Goal: Book appointment/travel/reservation

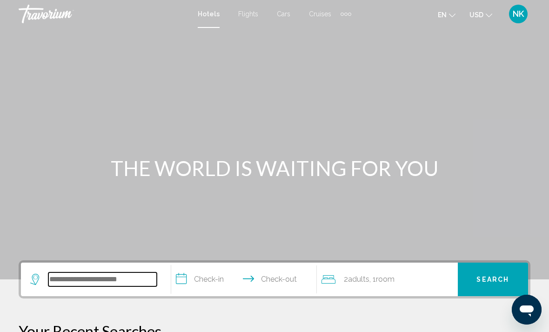
click at [102, 282] on input "Search widget" at bounding box center [102, 279] width 108 height 14
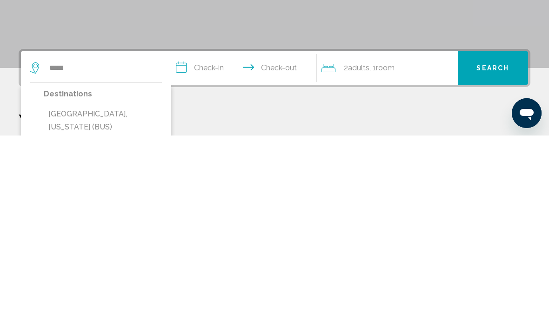
click at [132, 301] on button "Batumi, Georgia (BUS)" at bounding box center [103, 316] width 118 height 31
type input "**********"
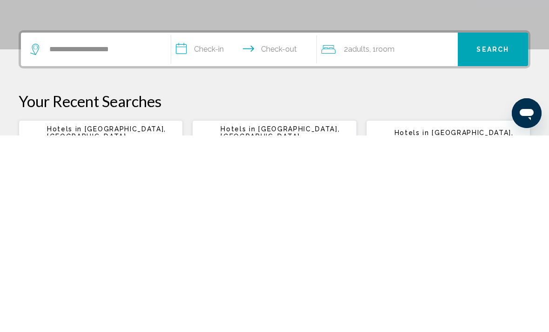
click at [214, 229] on input "**********" at bounding box center [245, 247] width 149 height 36
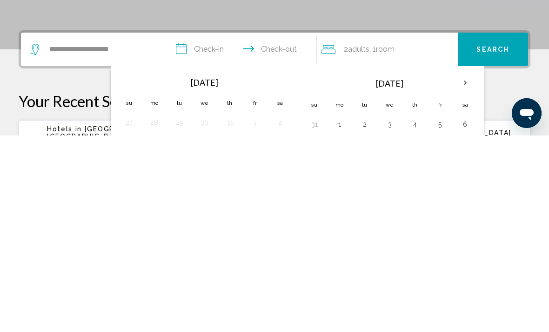
scroll to position [230, 0]
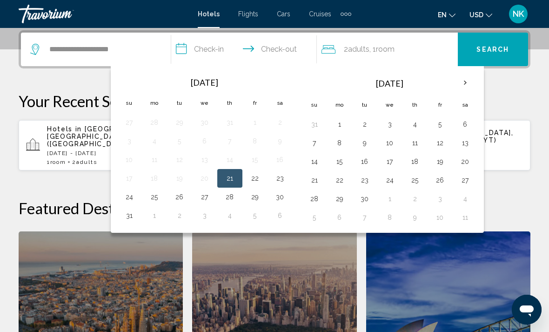
click at [382, 166] on button "17" at bounding box center [389, 161] width 15 height 13
click at [458, 165] on button "20" at bounding box center [465, 161] width 15 height 13
type input "**********"
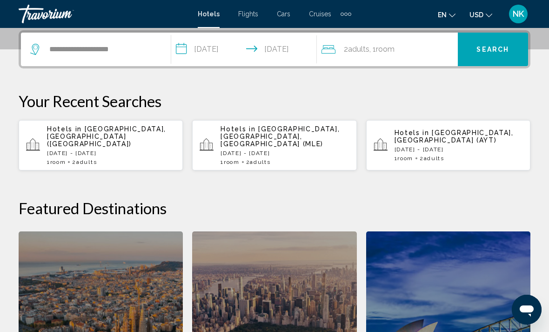
click at [494, 47] on span "Search" at bounding box center [492, 49] width 33 height 7
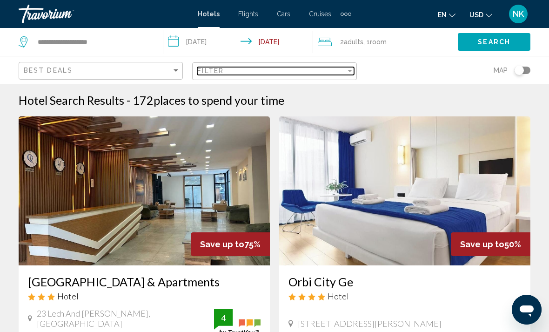
click at [273, 74] on div "Filter" at bounding box center [271, 70] width 148 height 7
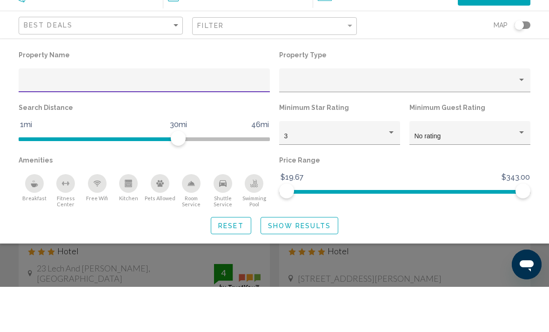
click at [534, 146] on div "Minimum Guest Rating No rating" at bounding box center [470, 172] width 130 height 53
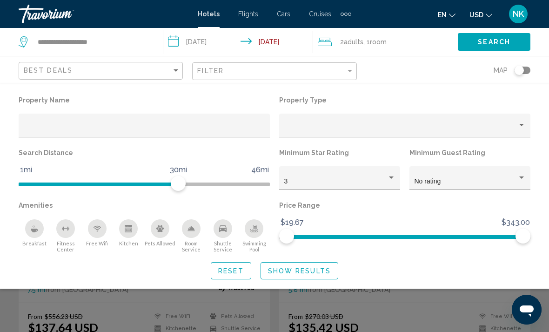
click at [254, 236] on div "Swimming Pool" at bounding box center [254, 228] width 19 height 19
click at [38, 233] on div "Breakfast" at bounding box center [34, 228] width 19 height 19
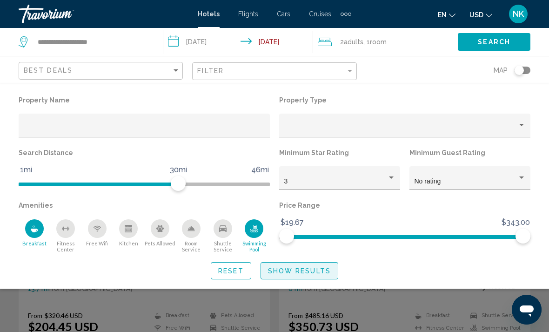
click at [292, 268] on span "Show Results" at bounding box center [299, 270] width 63 height 7
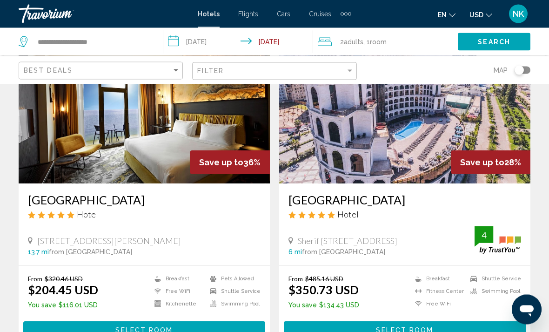
scroll to position [82, 0]
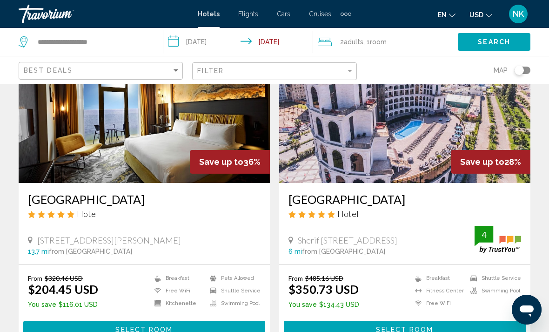
click at [167, 327] on span "Select Room" at bounding box center [143, 329] width 57 height 7
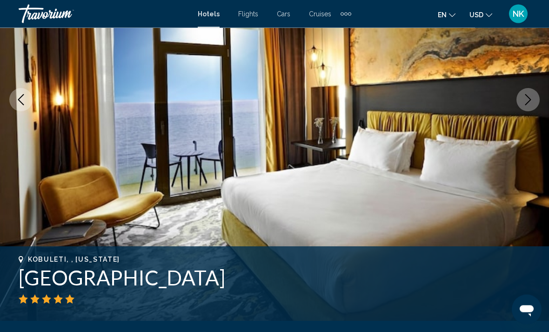
scroll to position [144, 0]
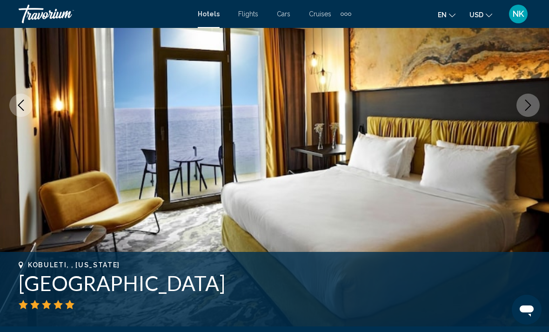
click at [522, 101] on icon "Next image" at bounding box center [527, 105] width 11 height 11
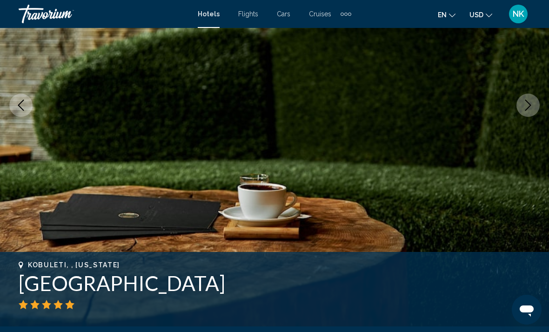
click at [524, 111] on button "Next image" at bounding box center [527, 104] width 23 height 23
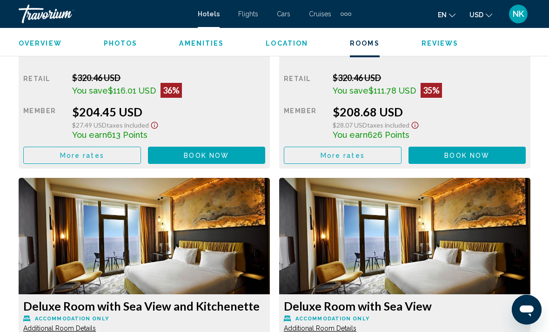
scroll to position [1582, 0]
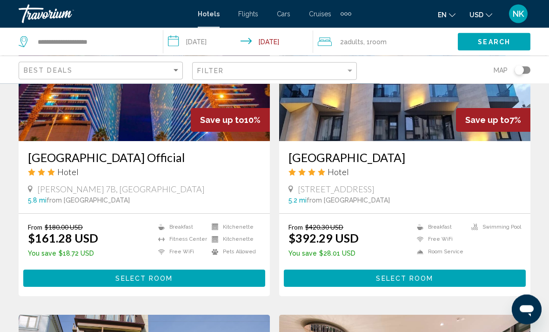
scroll to position [1121, 0]
click at [216, 271] on button "Select Room" at bounding box center [144, 277] width 242 height 17
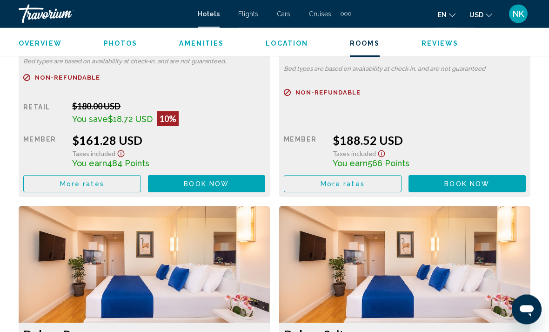
scroll to position [1573, 0]
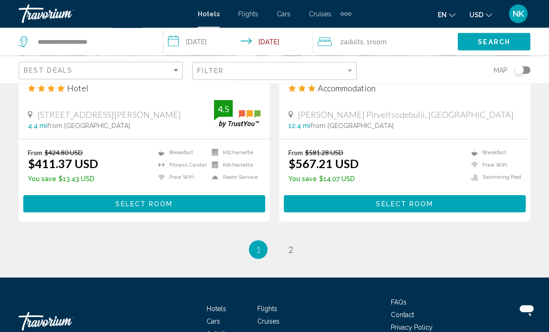
scroll to position [1860, 0]
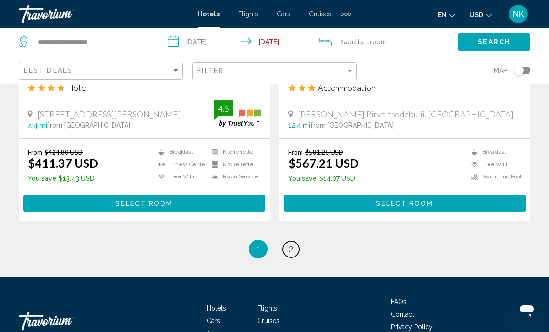
click at [295, 247] on link "page 2" at bounding box center [291, 249] width 16 height 16
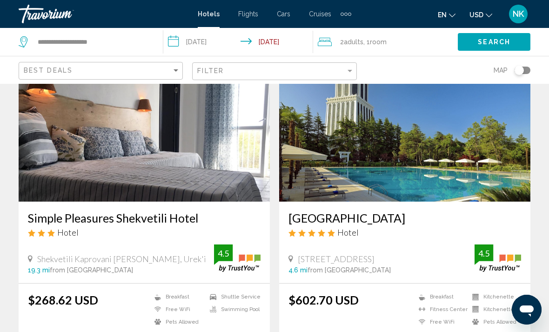
scroll to position [56, 0]
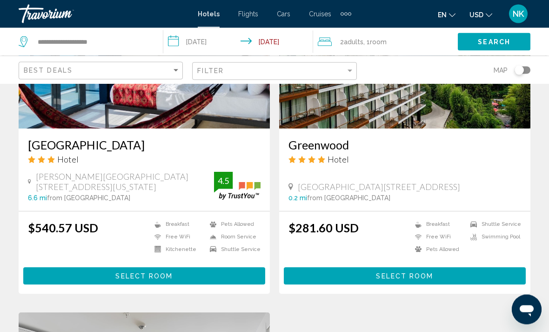
click at [333, 278] on button "Select Room" at bounding box center [405, 275] width 242 height 17
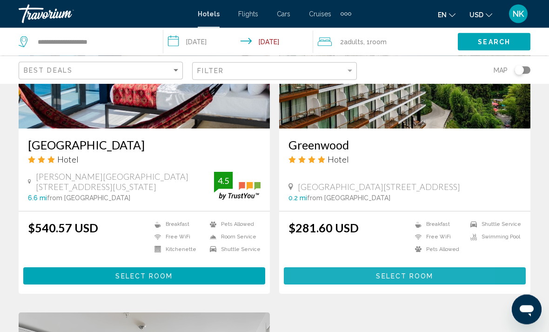
scroll to position [801, 0]
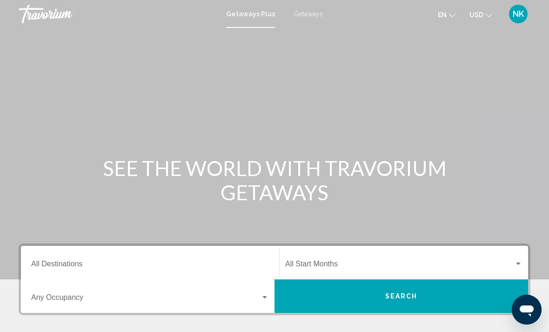
click at [315, 3] on mat-toolbar "Getaways Plus Getaways en English Español Français Italiano Português русский U…" at bounding box center [274, 14] width 549 height 28
click at [310, 12] on span "Getaways" at bounding box center [307, 13] width 29 height 7
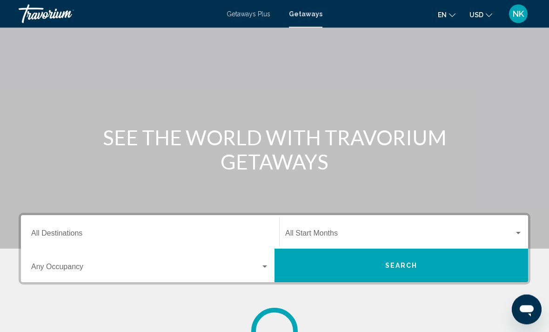
scroll to position [45, 0]
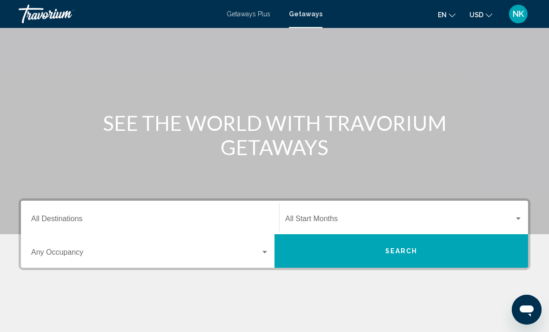
click at [244, 220] on input "Destination All Destinations" at bounding box center [150, 220] width 238 height 8
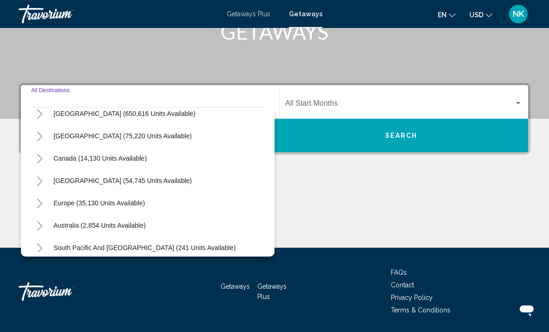
scroll to position [42, 0]
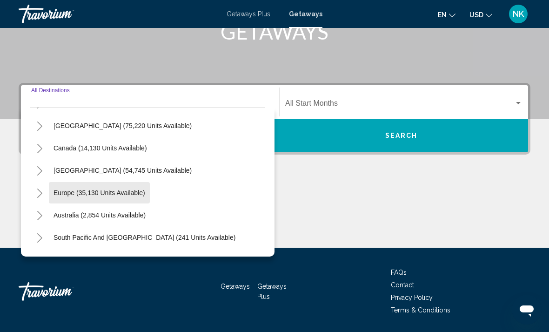
click at [142, 202] on button "Europe (35,130 units available)" at bounding box center [99, 192] width 101 height 21
type input "**********"
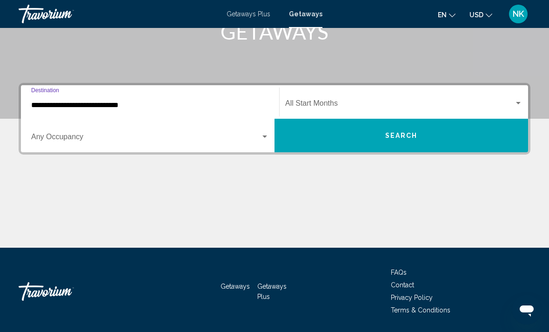
click at [252, 142] on span "Search widget" at bounding box center [145, 138] width 229 height 8
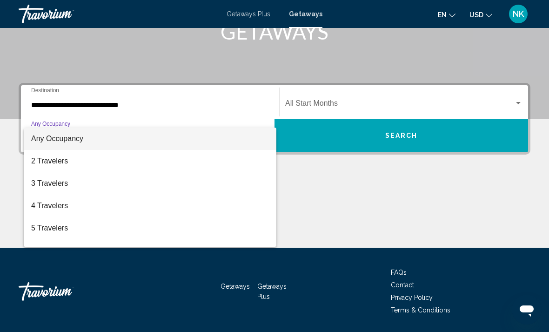
click at [333, 187] on div at bounding box center [274, 166] width 549 height 332
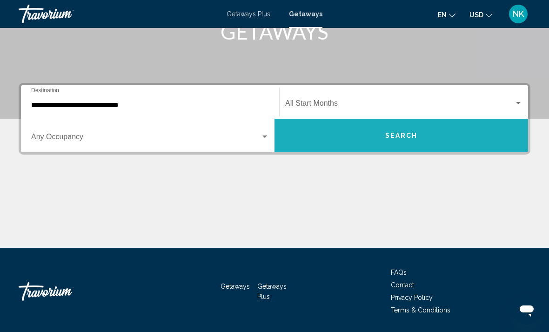
click at [400, 135] on span "Search" at bounding box center [401, 135] width 33 height 7
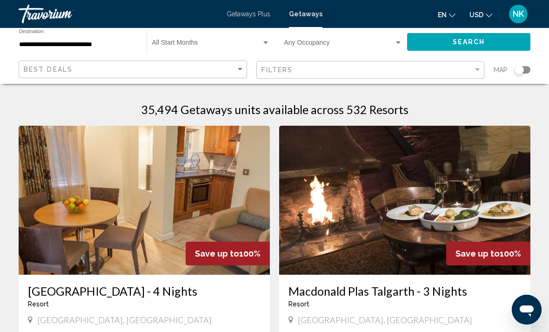
click at [358, 44] on span "Search widget" at bounding box center [339, 44] width 110 height 7
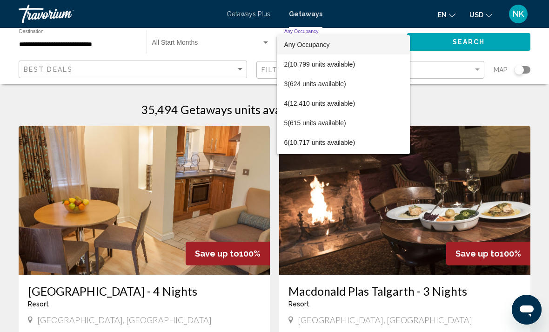
click at [531, 99] on div at bounding box center [274, 166] width 549 height 332
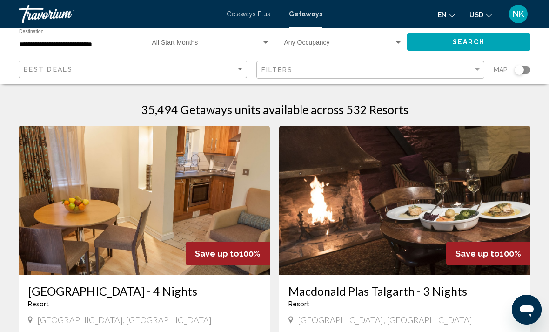
click at [240, 43] on span "Search widget" at bounding box center [206, 44] width 109 height 7
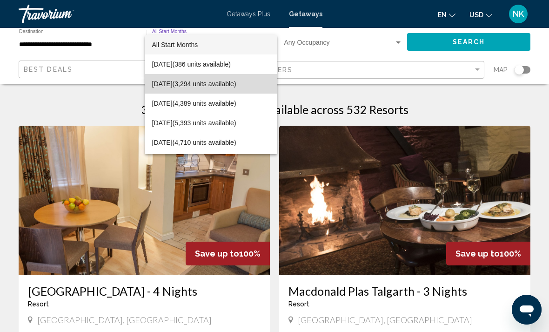
click at [255, 87] on span "[DATE] (3,294 units available)" at bounding box center [211, 84] width 118 height 20
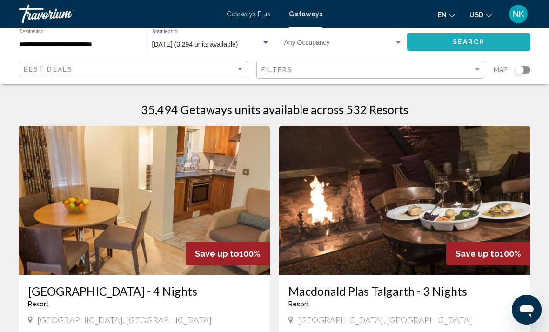
click at [486, 43] on button "Search" at bounding box center [468, 41] width 123 height 17
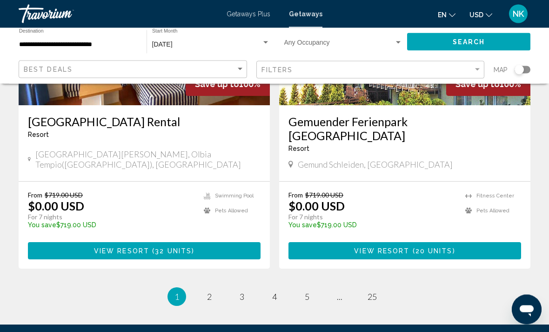
scroll to position [1806, 0]
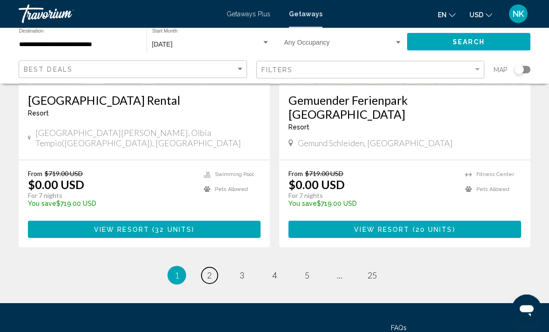
click at [216, 267] on link "page 2" at bounding box center [209, 275] width 16 height 16
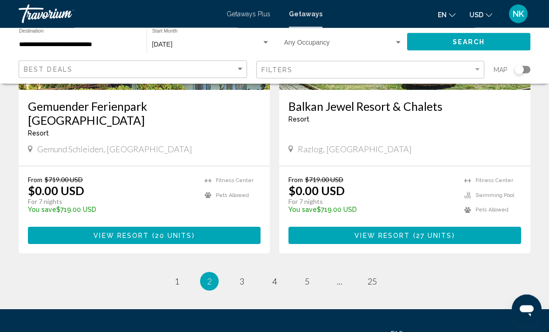
scroll to position [1804, 0]
click at [235, 273] on link "page 3" at bounding box center [242, 281] width 16 height 16
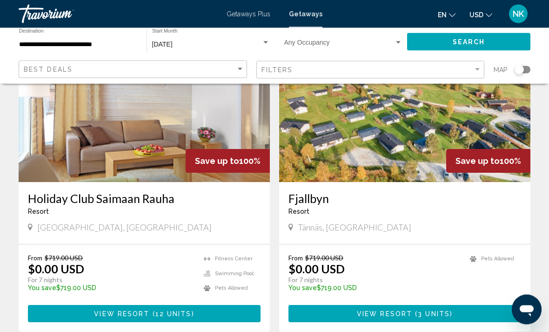
scroll to position [1701, 0]
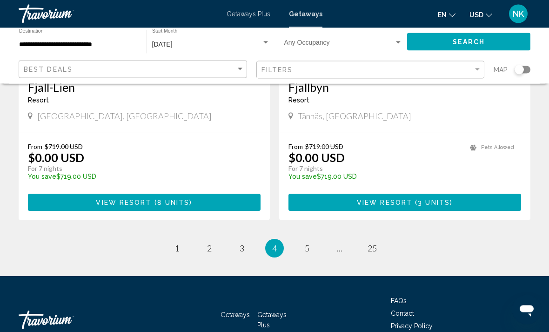
scroll to position [1817, 0]
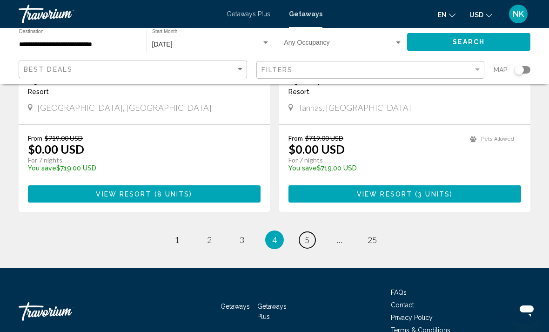
click at [306, 234] on span "5" at bounding box center [307, 239] width 5 height 10
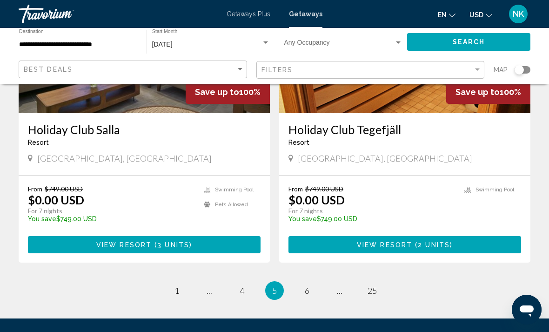
scroll to position [1769, 0]
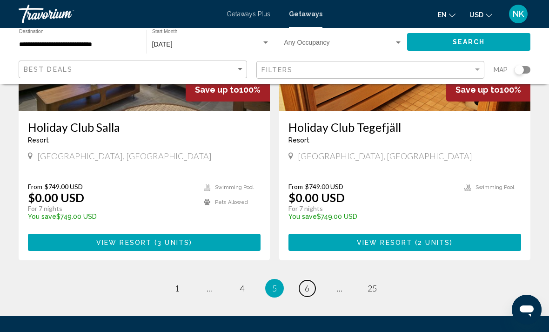
click at [307, 283] on span "6" at bounding box center [307, 288] width 5 height 10
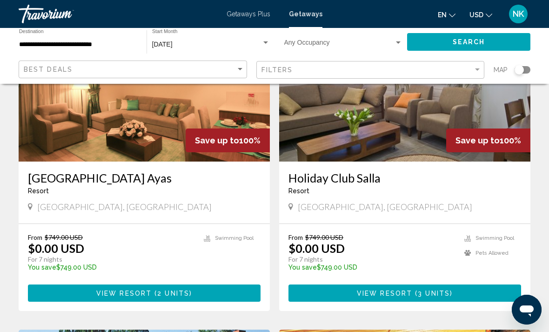
scroll to position [114, 0]
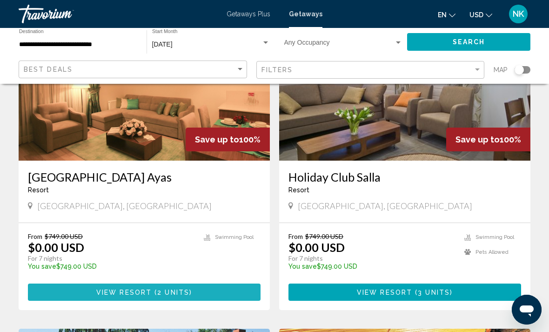
click at [230, 292] on button "View Resort ( 2 units )" at bounding box center [144, 291] width 233 height 17
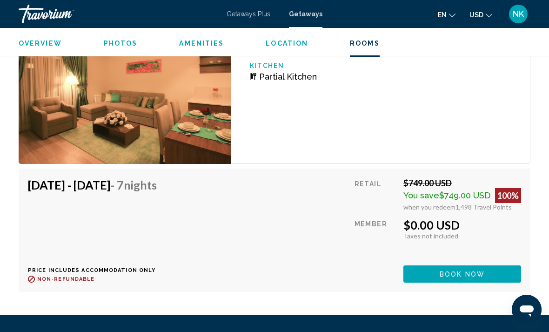
scroll to position [1691, 0]
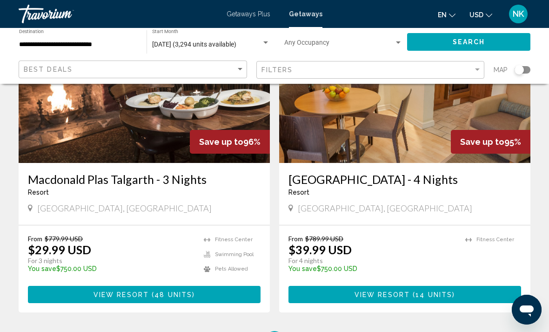
scroll to position [1711, 0]
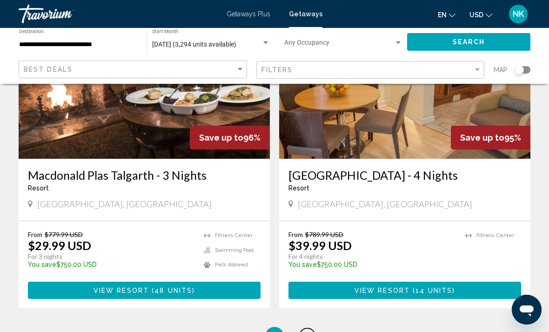
click at [306, 331] on span "7" at bounding box center [307, 336] width 5 height 10
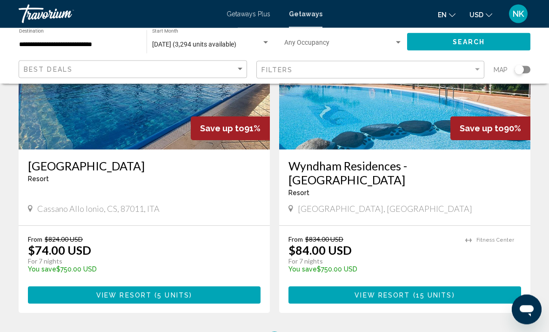
scroll to position [1731, 0]
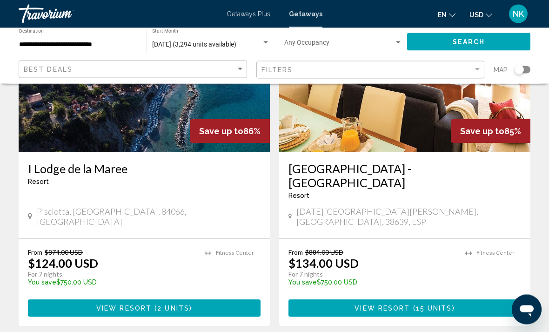
scroll to position [1735, 0]
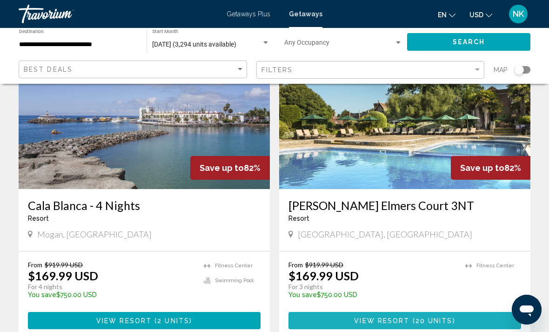
scroll to position [1748, 0]
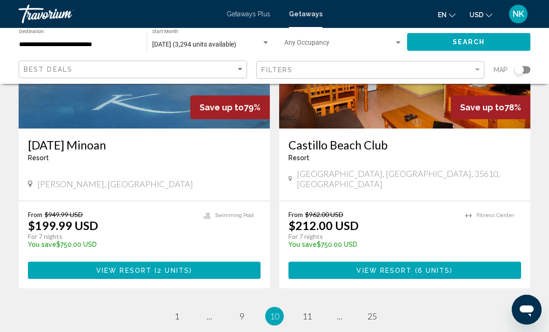
scroll to position [1769, 0]
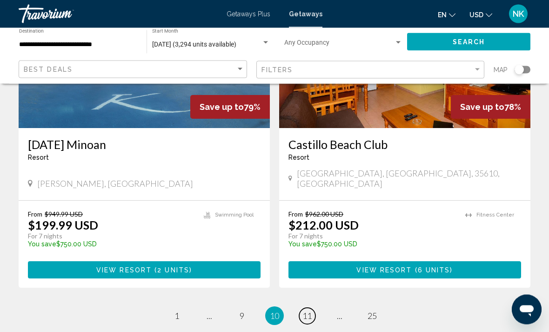
click at [309, 308] on link "page 11" at bounding box center [307, 316] width 16 height 16
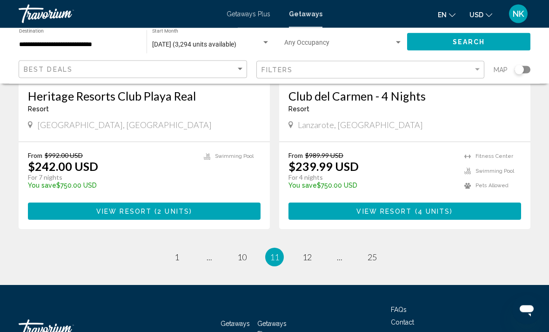
scroll to position [1818, 0]
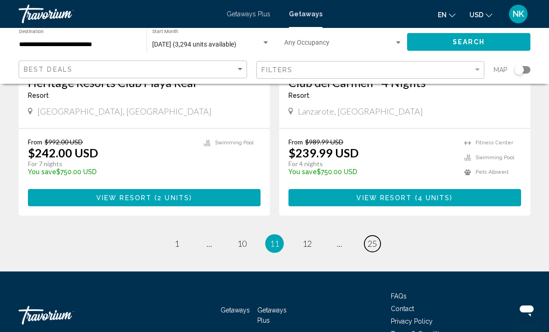
click at [370, 238] on span "25" at bounding box center [371, 243] width 9 height 10
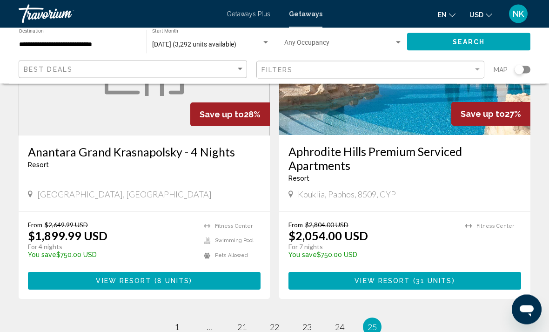
scroll to position [1421, 0]
click at [304, 321] on span "23" at bounding box center [306, 326] width 9 height 10
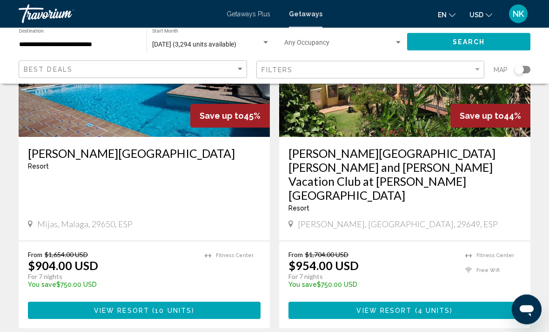
scroll to position [1817, 0]
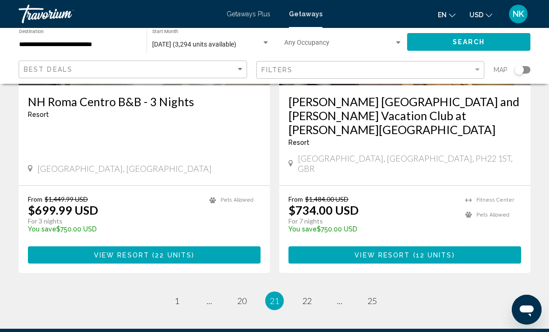
scroll to position [1859, 0]
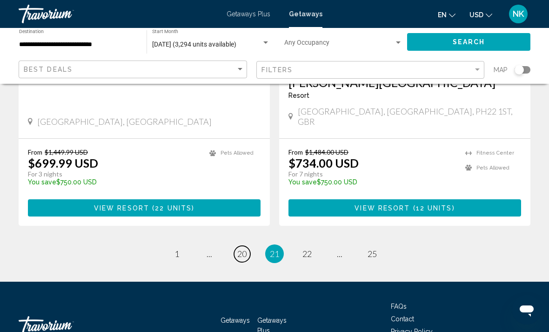
click at [244, 248] on span "20" at bounding box center [241, 253] width 9 height 10
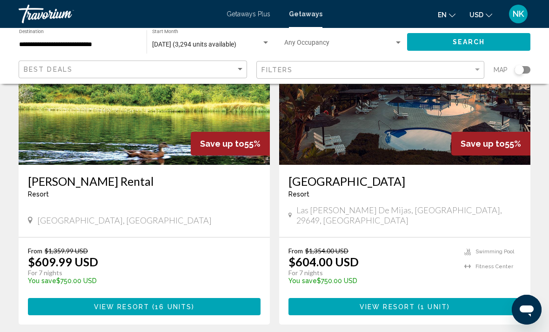
scroll to position [1726, 0]
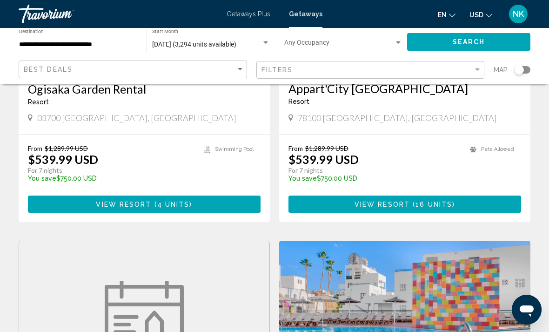
scroll to position [858, 0]
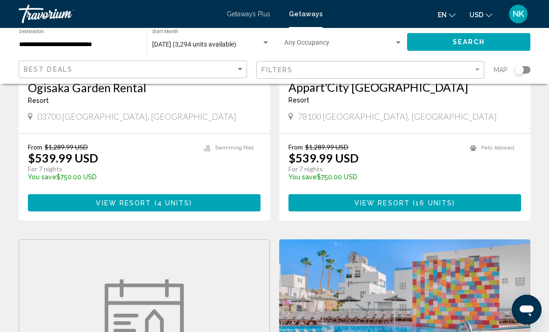
click at [231, 3] on mat-toolbar "Getaways Plus Getaways en English Español Français Italiano Português русский U…" at bounding box center [274, 14] width 549 height 28
click at [240, 18] on span "Getaways Plus" at bounding box center [249, 13] width 44 height 7
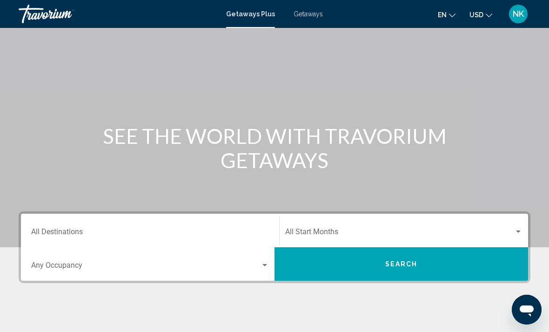
click at [67, 232] on input "Destination All Destinations" at bounding box center [150, 233] width 238 height 8
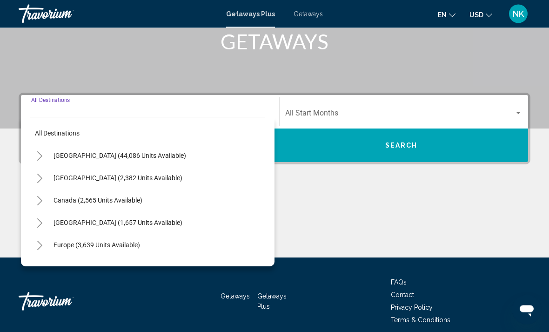
scroll to position [160, 0]
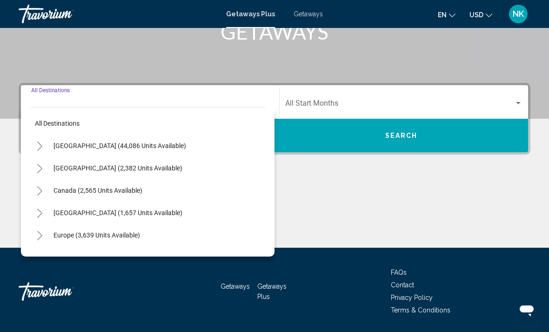
click at [68, 235] on span "Europe (3,639 units available)" at bounding box center [96, 234] width 87 height 7
type input "**********"
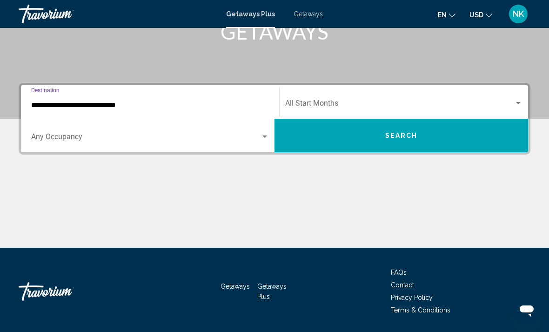
click at [316, 141] on button "Search" at bounding box center [400, 135] width 253 height 33
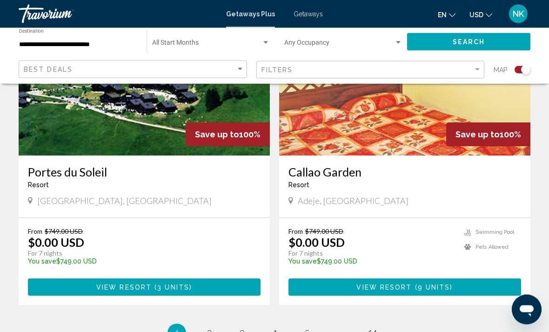
scroll to position [2041, 0]
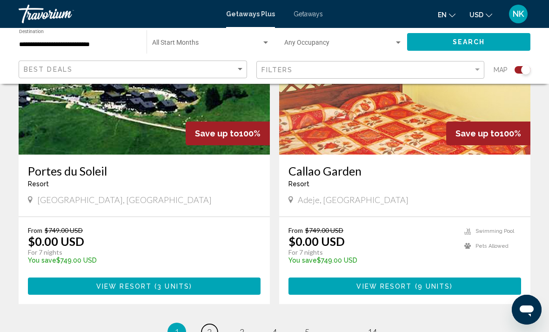
click at [213, 324] on link "page 2" at bounding box center [209, 332] width 16 height 16
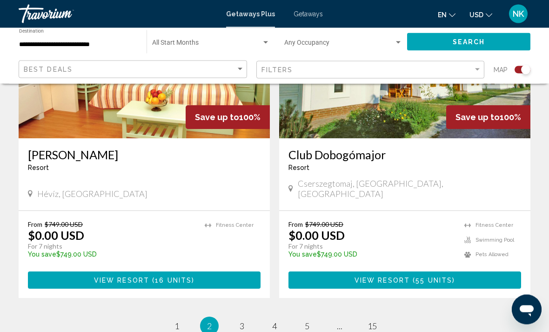
scroll to position [2026, 0]
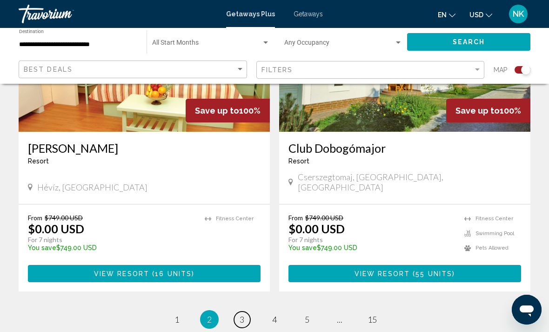
click at [240, 311] on link "page 3" at bounding box center [242, 319] width 16 height 16
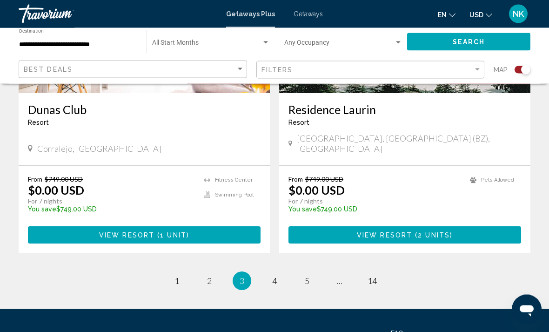
scroll to position [2066, 0]
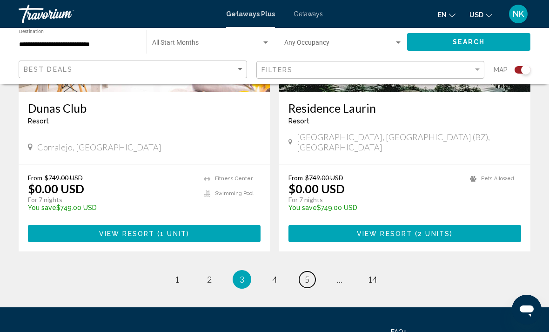
click at [304, 271] on link "page 5" at bounding box center [307, 279] width 16 height 16
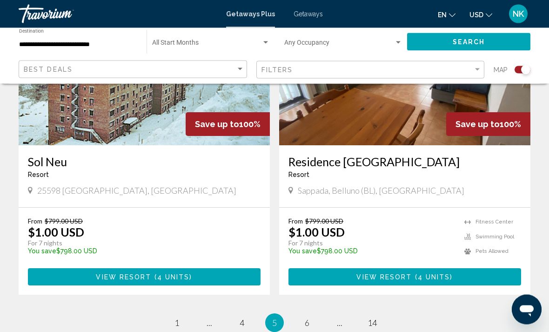
scroll to position [2018, 0]
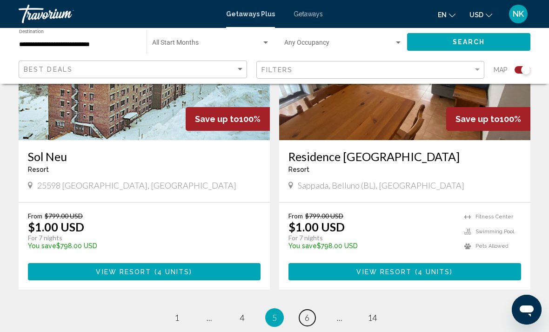
click at [306, 312] on span "6" at bounding box center [307, 317] width 5 height 10
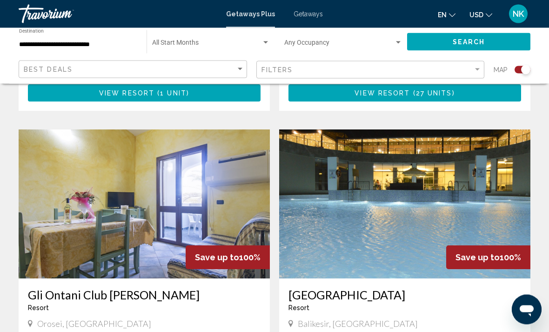
scroll to position [592, 0]
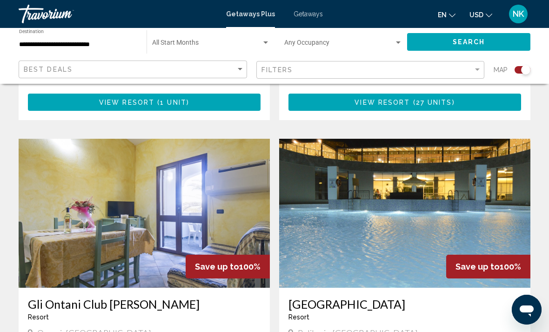
click at [331, 212] on img "Main content" at bounding box center [404, 213] width 251 height 149
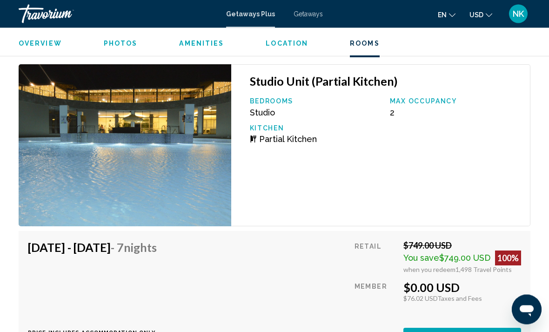
scroll to position [1842, 0]
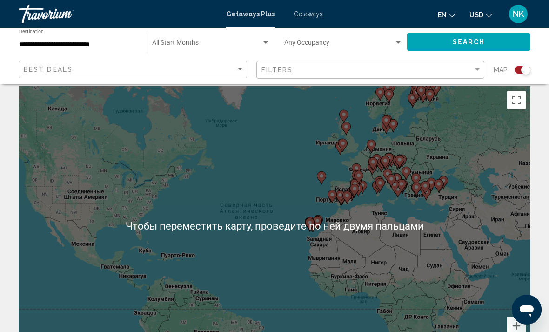
scroll to position [4, 0]
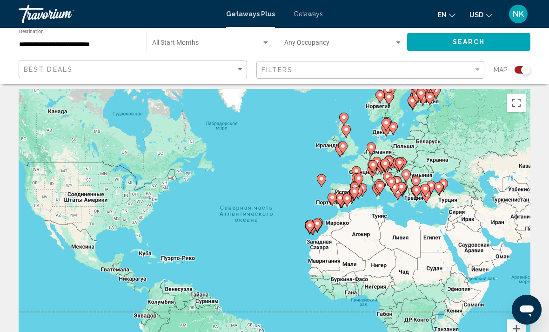
click at [185, 46] on span "Search widget" at bounding box center [206, 44] width 109 height 7
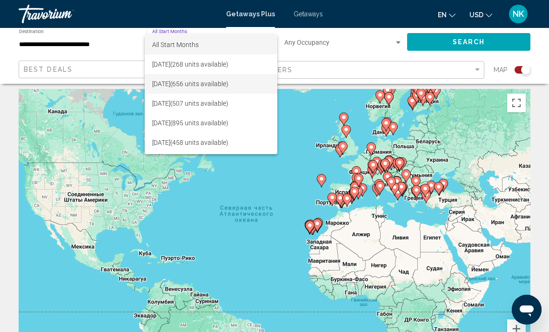
click at [166, 85] on span "[DATE] (656 units available)" at bounding box center [211, 84] width 118 height 20
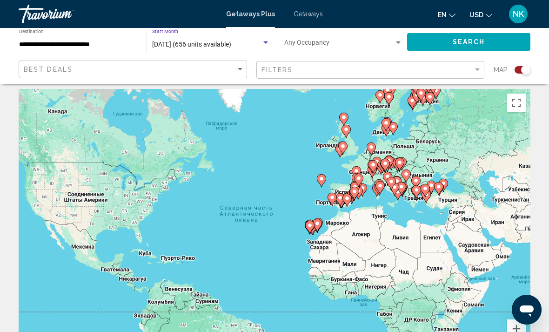
click at [114, 44] on input "**********" at bounding box center [78, 44] width 118 height 7
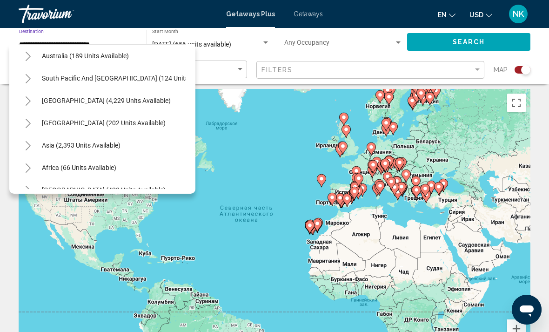
scroll to position [568, 0]
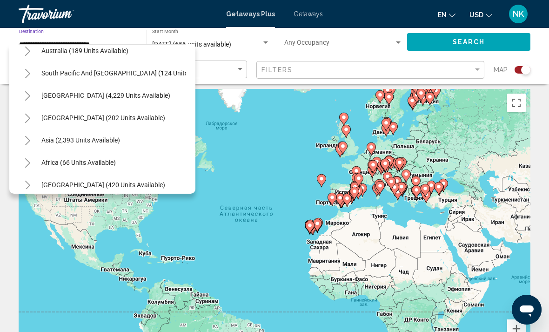
click at [112, 138] on span "Asia (2,393 units available)" at bounding box center [80, 139] width 79 height 7
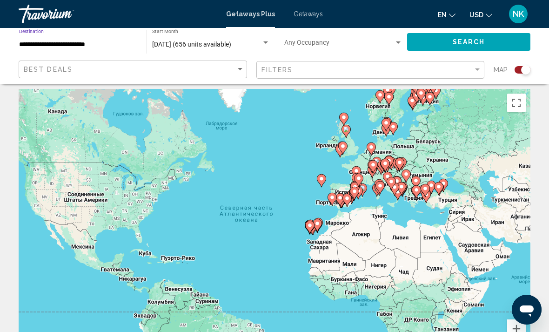
click at [50, 47] on input "**********" at bounding box center [78, 44] width 118 height 7
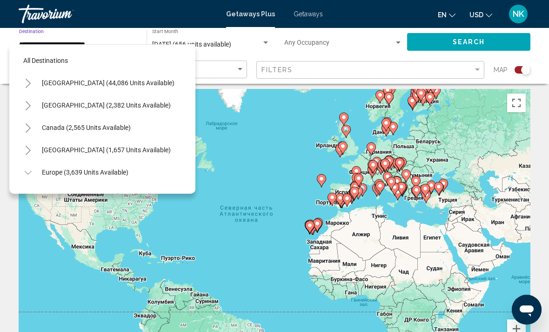
scroll to position [591, 0]
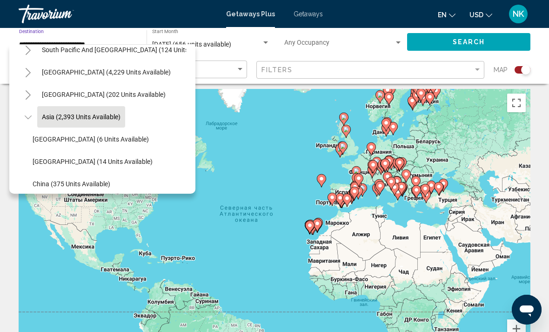
click at [27, 116] on icon "Toggle Asia (2,393 units available)" at bounding box center [28, 117] width 7 height 9
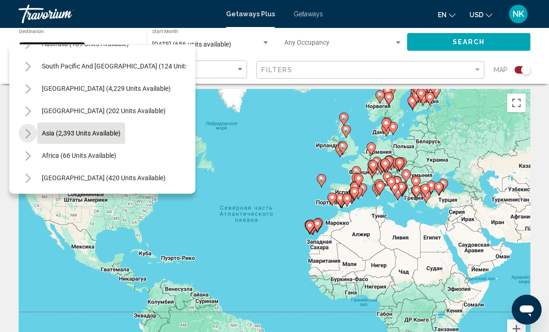
scroll to position [575, 0]
click at [30, 133] on icon "Toggle Asia (2,393 units available)" at bounding box center [28, 133] width 5 height 9
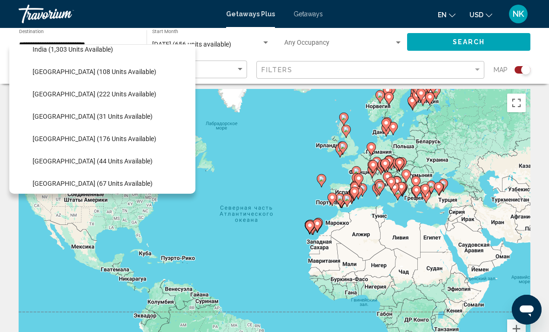
scroll to position [0, 0]
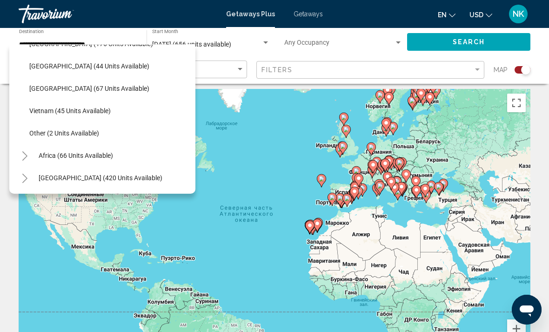
click at [98, 130] on span "Other (2 units available)" at bounding box center [64, 132] width 70 height 7
type input "**********"
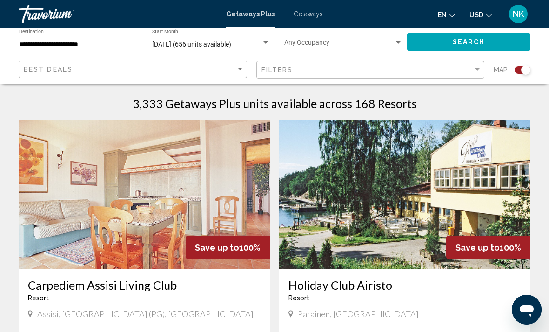
click at [314, 17] on span "Getaways" at bounding box center [307, 13] width 29 height 7
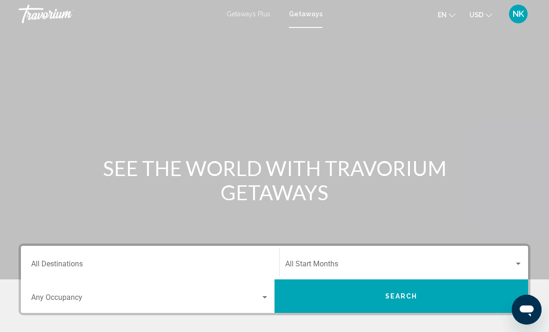
click at [18, 269] on div "Destination All Destinations Start Month All Start Months Occupancy Any Occupan…" at bounding box center [274, 325] width 549 height 165
click at [70, 262] on input "Destination All Destinations" at bounding box center [150, 265] width 238 height 8
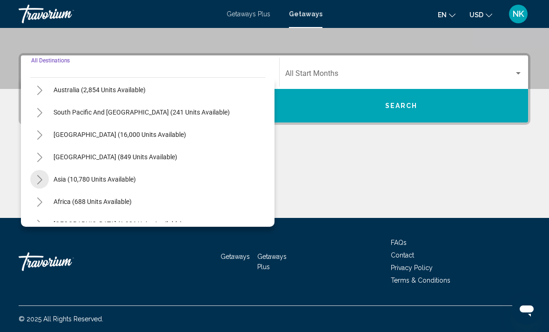
click at [41, 172] on button "Toggle Asia (10,780 units available)" at bounding box center [39, 179] width 19 height 19
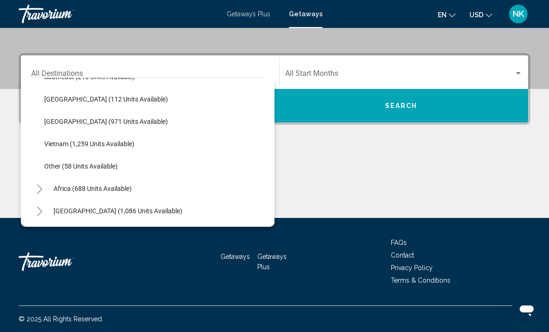
click at [110, 171] on button "Other (58 units available)" at bounding box center [81, 165] width 83 height 21
type input "**********"
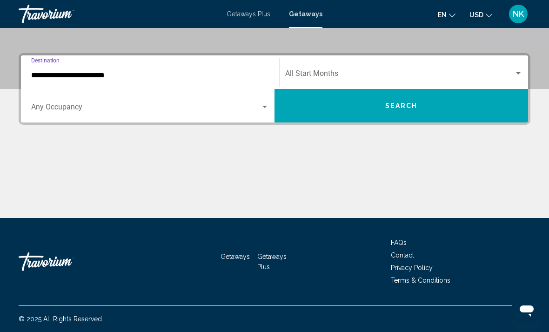
click at [384, 75] on span "Search widget" at bounding box center [399, 75] width 229 height 8
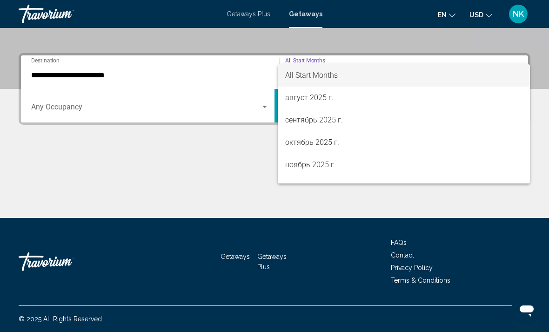
click at [240, 161] on div at bounding box center [274, 166] width 549 height 332
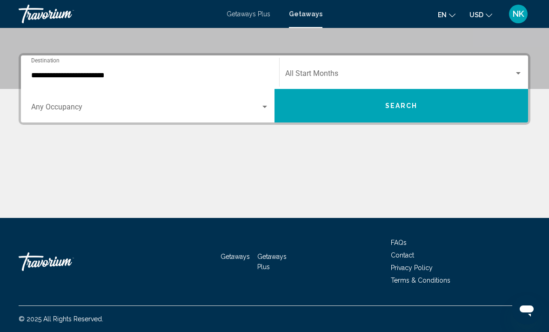
click at [329, 114] on button "Search" at bounding box center [400, 105] width 253 height 33
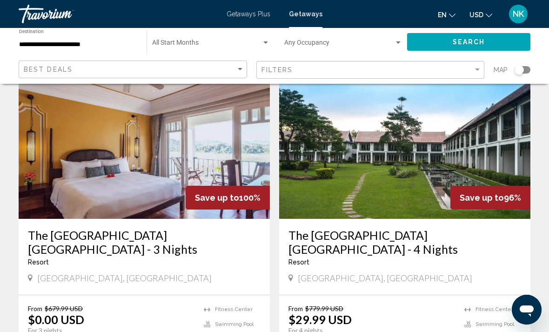
scroll to position [55, 0]
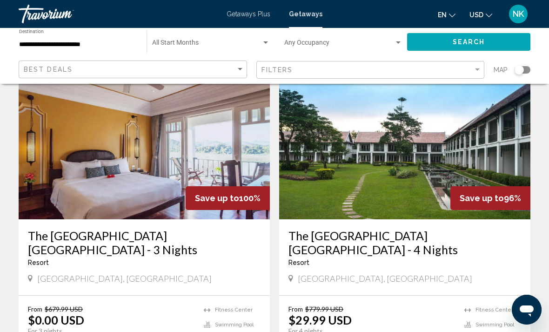
click at [116, 46] on input "**********" at bounding box center [78, 44] width 118 height 7
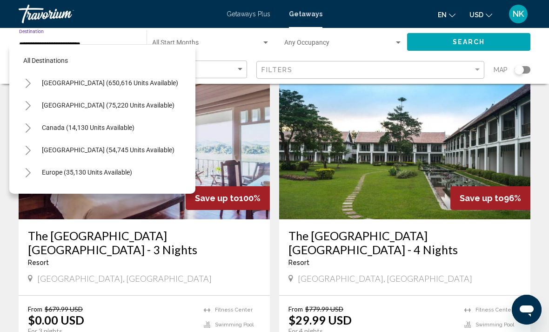
scroll to position [486, 0]
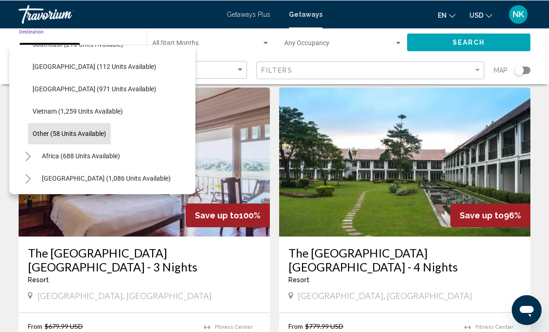
click at [43, 180] on span "[GEOGRAPHIC_DATA] (1,086 units available)" at bounding box center [106, 177] width 129 height 7
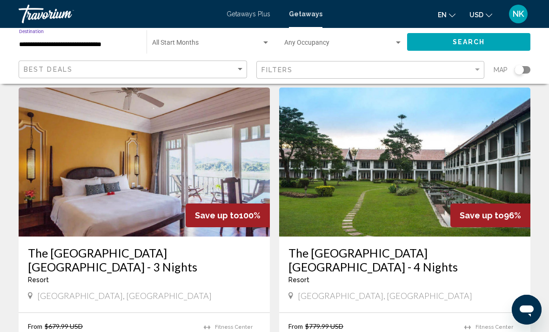
click at [92, 47] on input "**********" at bounding box center [78, 44] width 118 height 7
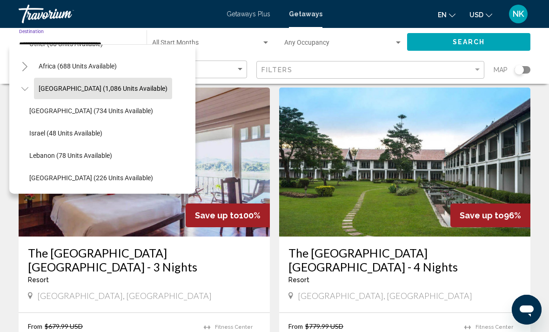
scroll to position [575, 3]
click at [108, 111] on button "[GEOGRAPHIC_DATA] (734 units available)" at bounding box center [91, 110] width 133 height 21
type input "**********"
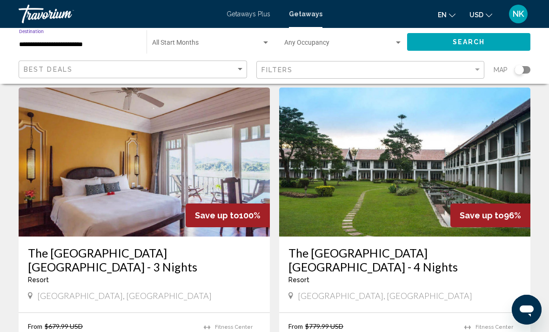
click at [486, 40] on button "Search" at bounding box center [468, 41] width 123 height 17
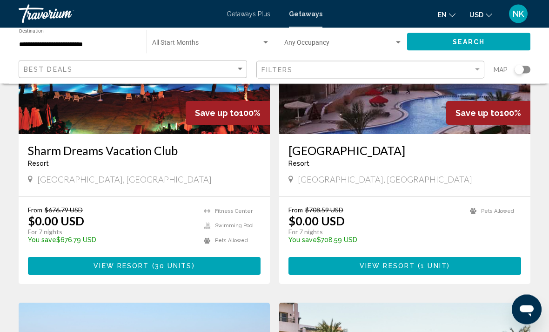
scroll to position [457, 0]
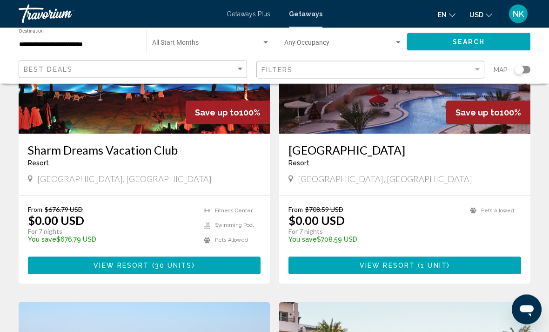
click at [177, 263] on span "30 units" at bounding box center [173, 265] width 37 height 7
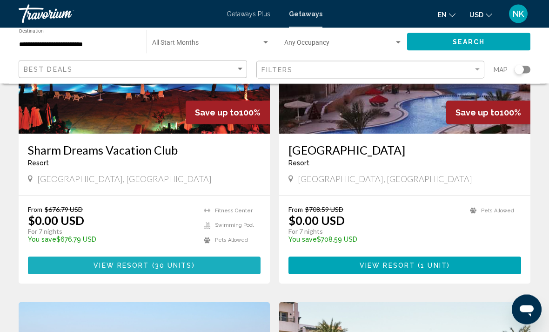
scroll to position [458, 0]
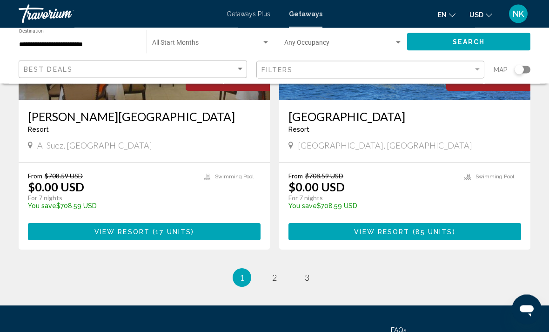
scroll to position [1766, 0]
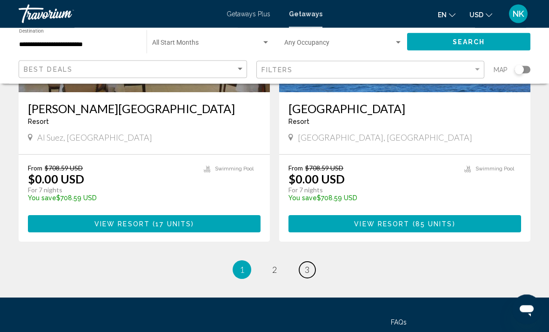
click at [311, 274] on link "page 3" at bounding box center [307, 270] width 16 height 16
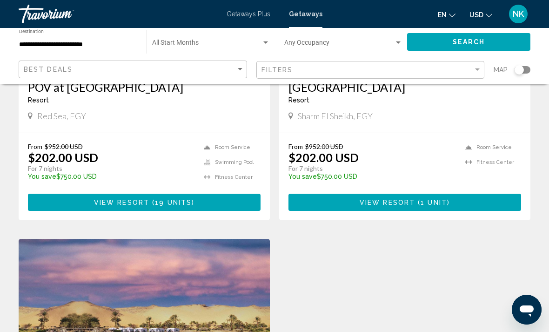
scroll to position [194, 0]
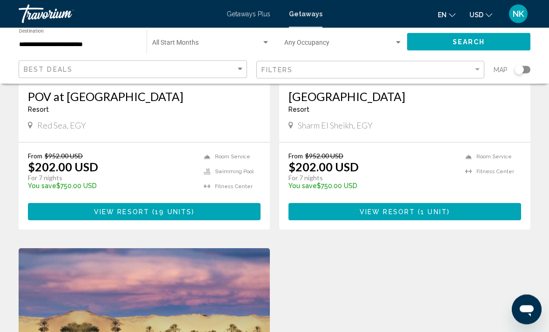
click at [25, 45] on input "**********" at bounding box center [78, 44] width 118 height 7
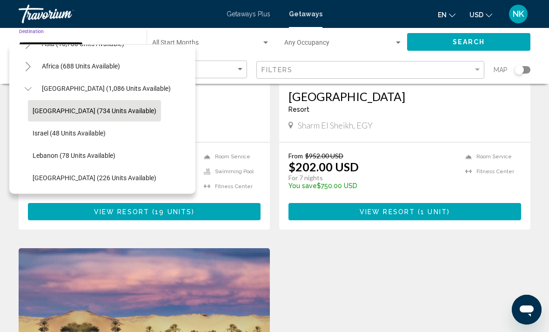
scroll to position [240, 0]
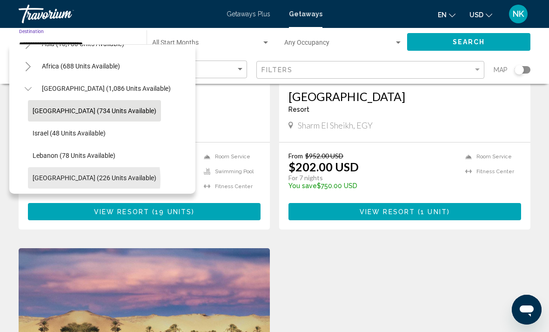
click at [68, 180] on span "[GEOGRAPHIC_DATA] (226 units available)" at bounding box center [95, 177] width 124 height 7
type input "**********"
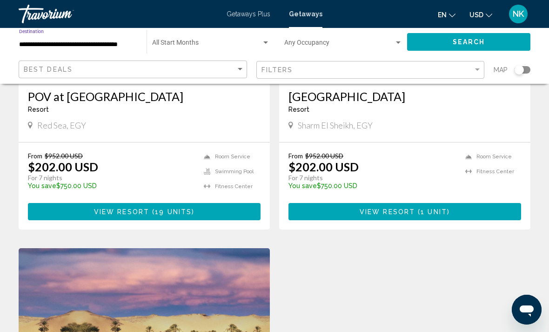
click at [440, 41] on button "Search" at bounding box center [468, 41] width 123 height 17
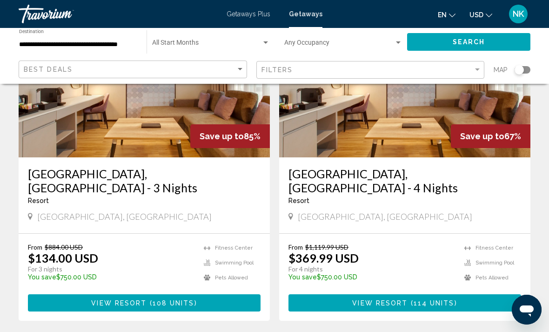
scroll to position [119, 0]
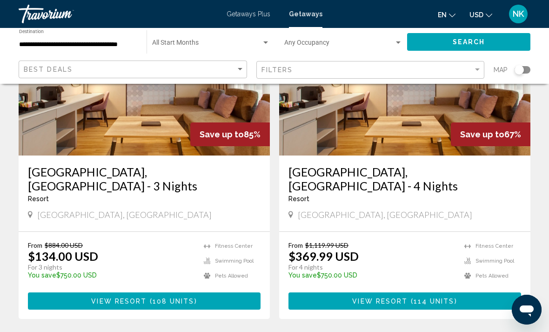
click at [64, 292] on button "View Resort ( 108 units )" at bounding box center [144, 300] width 233 height 17
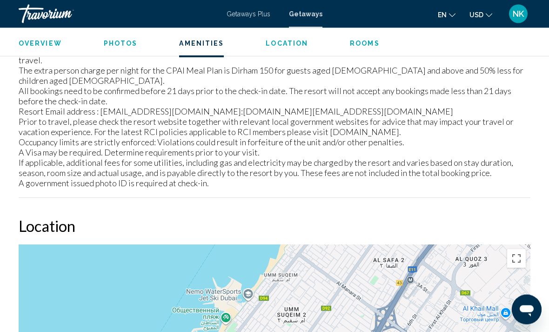
scroll to position [44, 0]
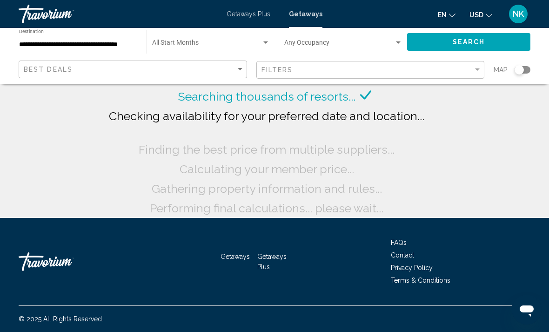
click at [73, 47] on input "**********" at bounding box center [78, 44] width 118 height 7
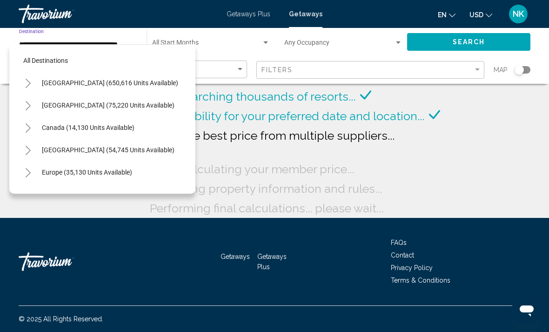
scroll to position [240, 0]
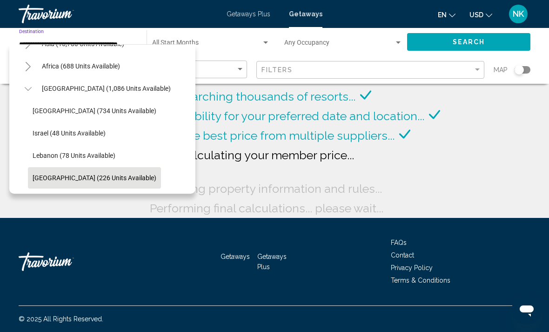
click at [39, 158] on span "Lebanon (78 units available)" at bounding box center [74, 155] width 83 height 7
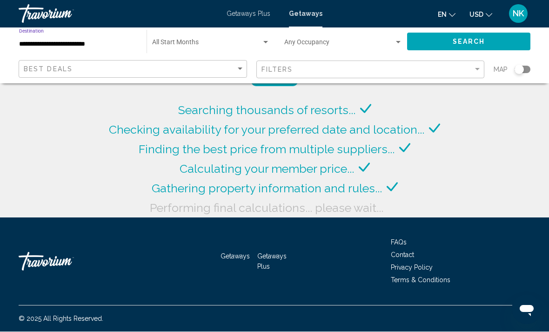
scroll to position [30, 0]
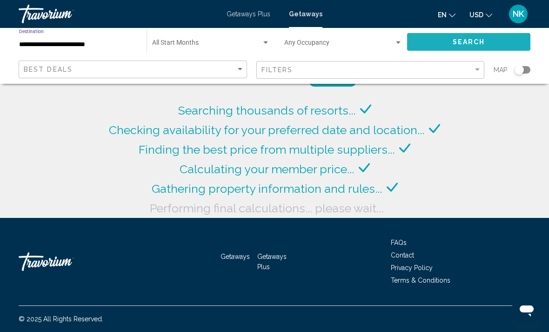
click at [431, 37] on button "Search" at bounding box center [468, 41] width 123 height 17
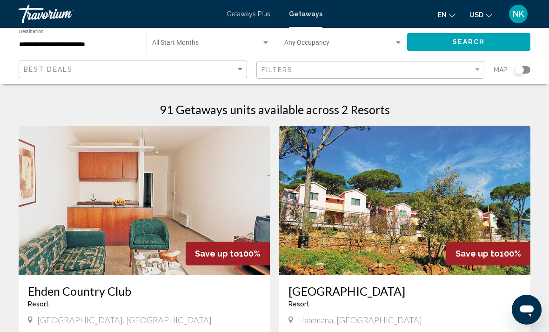
click at [41, 41] on input "**********" at bounding box center [78, 44] width 118 height 7
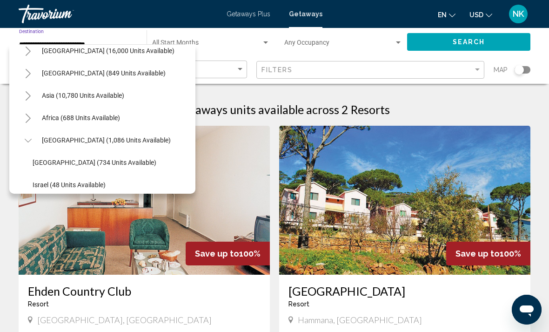
scroll to position [187, 0]
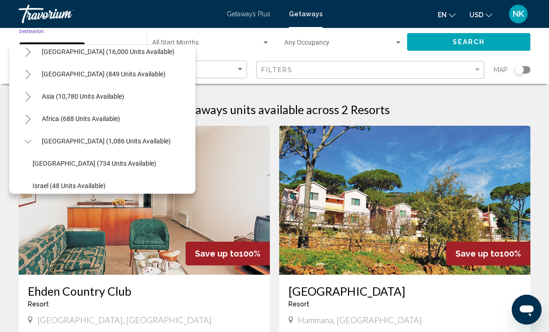
click at [30, 124] on icon "Toggle Africa (688 units available)" at bounding box center [28, 118] width 7 height 9
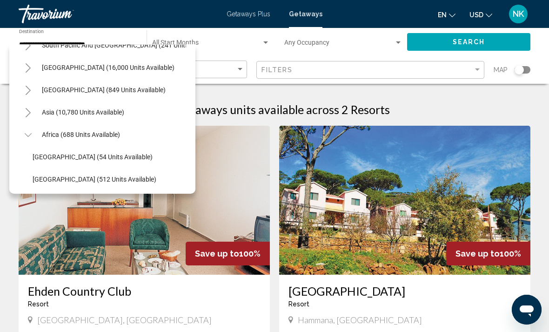
scroll to position [171, 0]
click at [28, 108] on icon "Toggle Asia (10,780 units available)" at bounding box center [28, 112] width 7 height 9
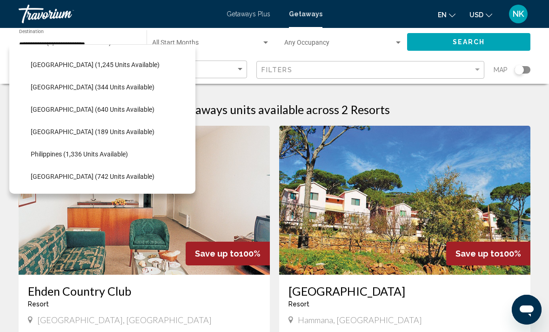
scroll to position [332, 2]
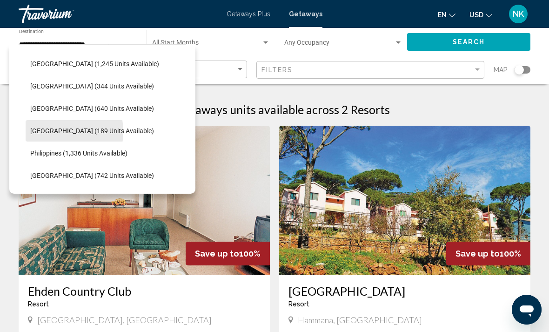
click at [47, 132] on span "[GEOGRAPHIC_DATA] (189 units available)" at bounding box center [92, 130] width 124 height 7
type input "**********"
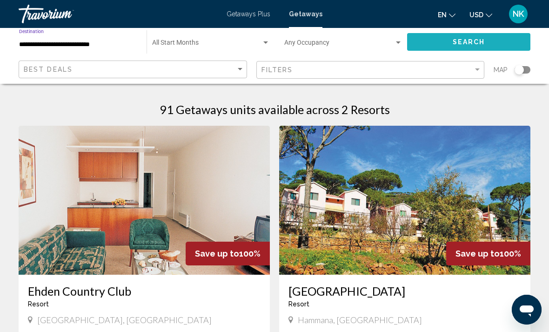
click at [430, 41] on button "Search" at bounding box center [468, 41] width 123 height 17
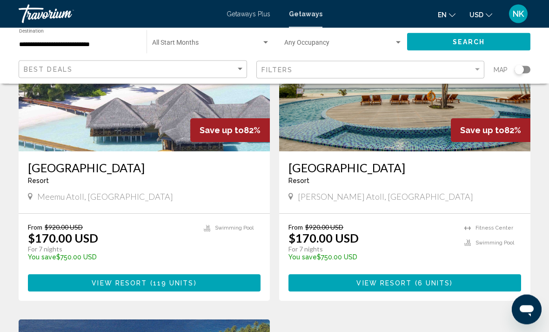
scroll to position [123, 0]
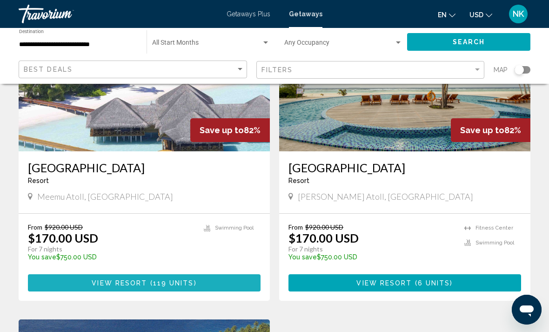
click at [41, 287] on button "View Resort ( 119 units )" at bounding box center [144, 282] width 233 height 17
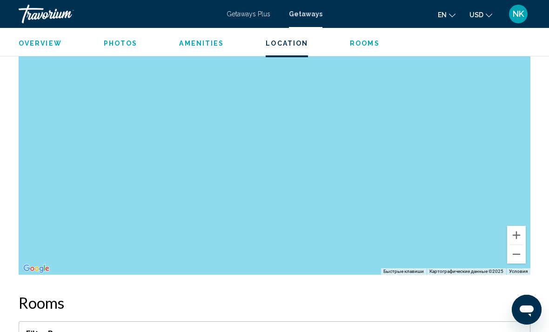
scroll to position [1705, 0]
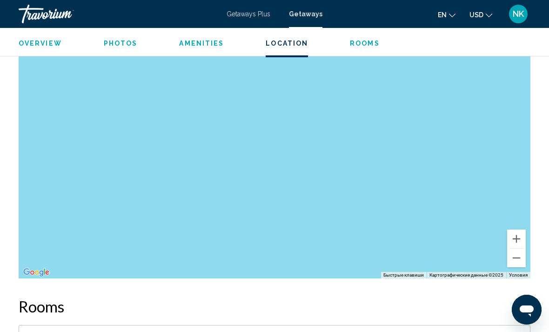
click at [520, 256] on button "Уменьшить" at bounding box center [516, 257] width 19 height 19
click at [516, 248] on button "Уменьшить" at bounding box center [516, 257] width 19 height 19
click at [515, 248] on button "Уменьшить" at bounding box center [516, 257] width 19 height 19
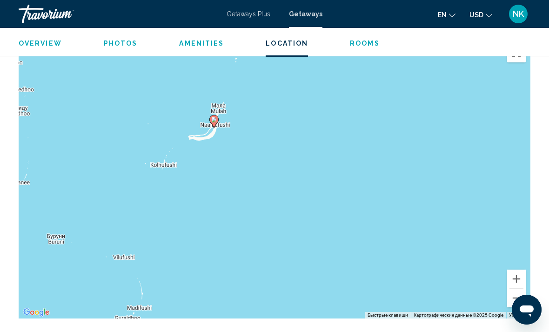
scroll to position [1664, 0]
click at [510, 296] on button "Уменьшить" at bounding box center [516, 298] width 19 height 19
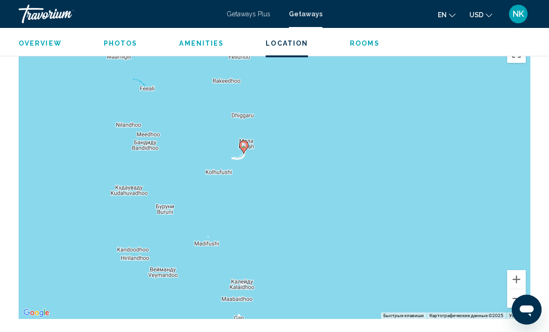
click at [514, 289] on button "Уменьшить" at bounding box center [516, 298] width 19 height 19
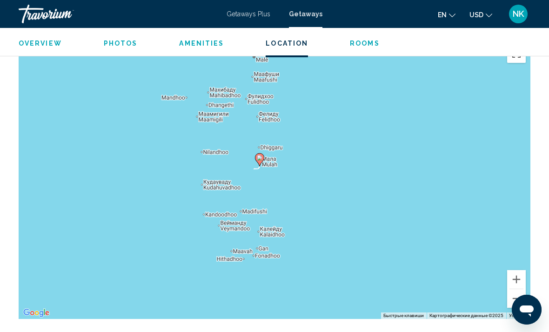
click at [516, 289] on button "Уменьшить" at bounding box center [516, 298] width 19 height 19
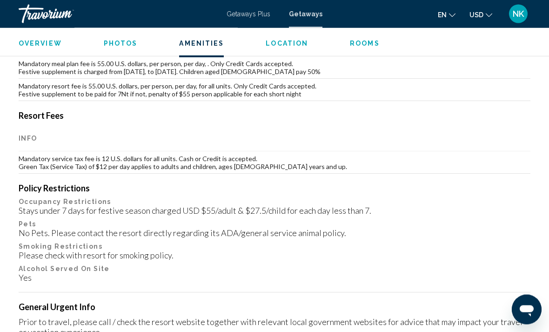
scroll to position [1115, 0]
